Goal: Navigation & Orientation: Find specific page/section

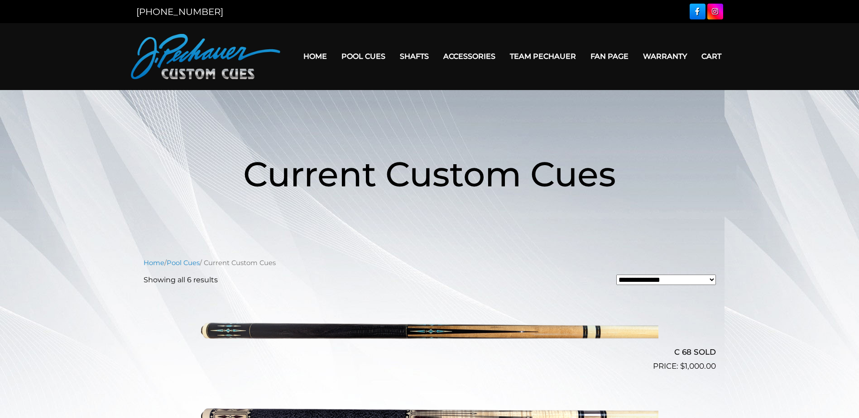
click at [709, 279] on select "**********" at bounding box center [666, 280] width 100 height 10
select select "*****"
click at [616, 275] on select "**********" at bounding box center [666, 280] width 100 height 10
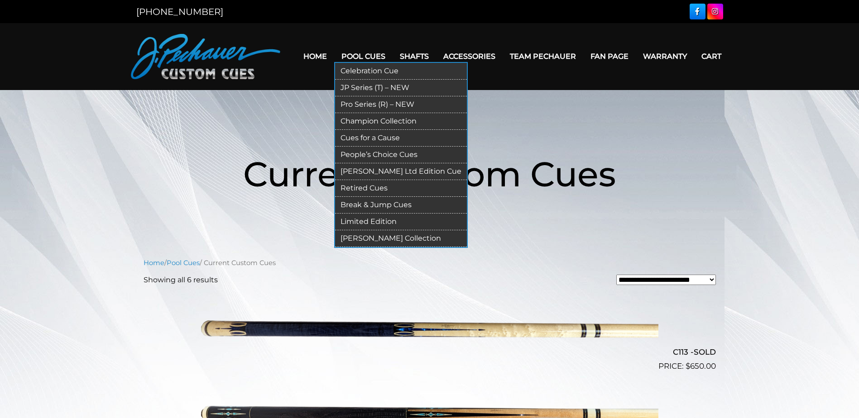
click at [391, 233] on link "[PERSON_NAME] Collection" at bounding box center [401, 238] width 132 height 17
